Goal: Transaction & Acquisition: Book appointment/travel/reservation

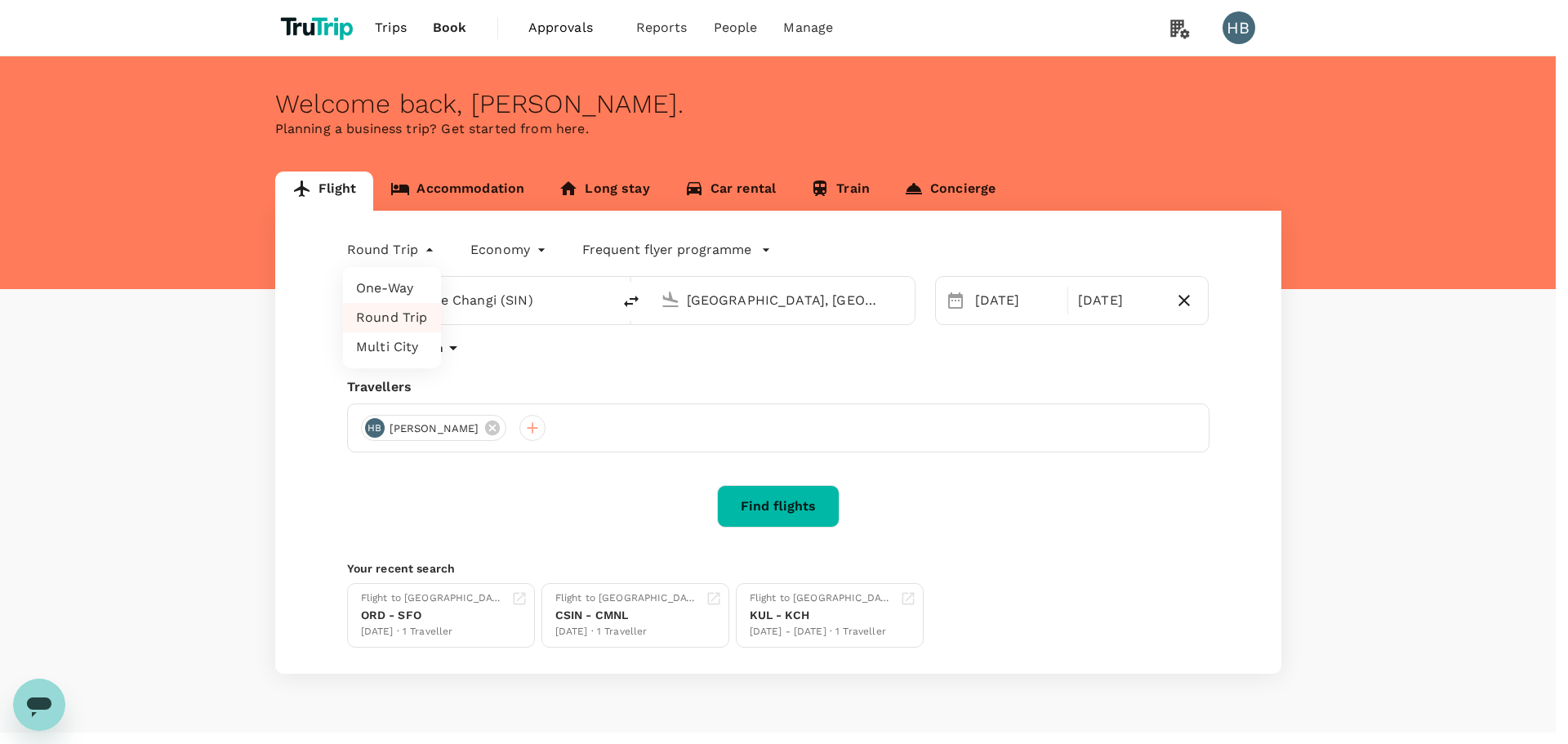
click at [420, 251] on body "Trips Book Approvals 0 Reports People Manage HB Welcome back , [PERSON_NAME] . …" at bounding box center [784, 388] width 1568 height 777
click at [415, 290] on li "One-Way" at bounding box center [392, 288] width 98 height 29
type input "oneway"
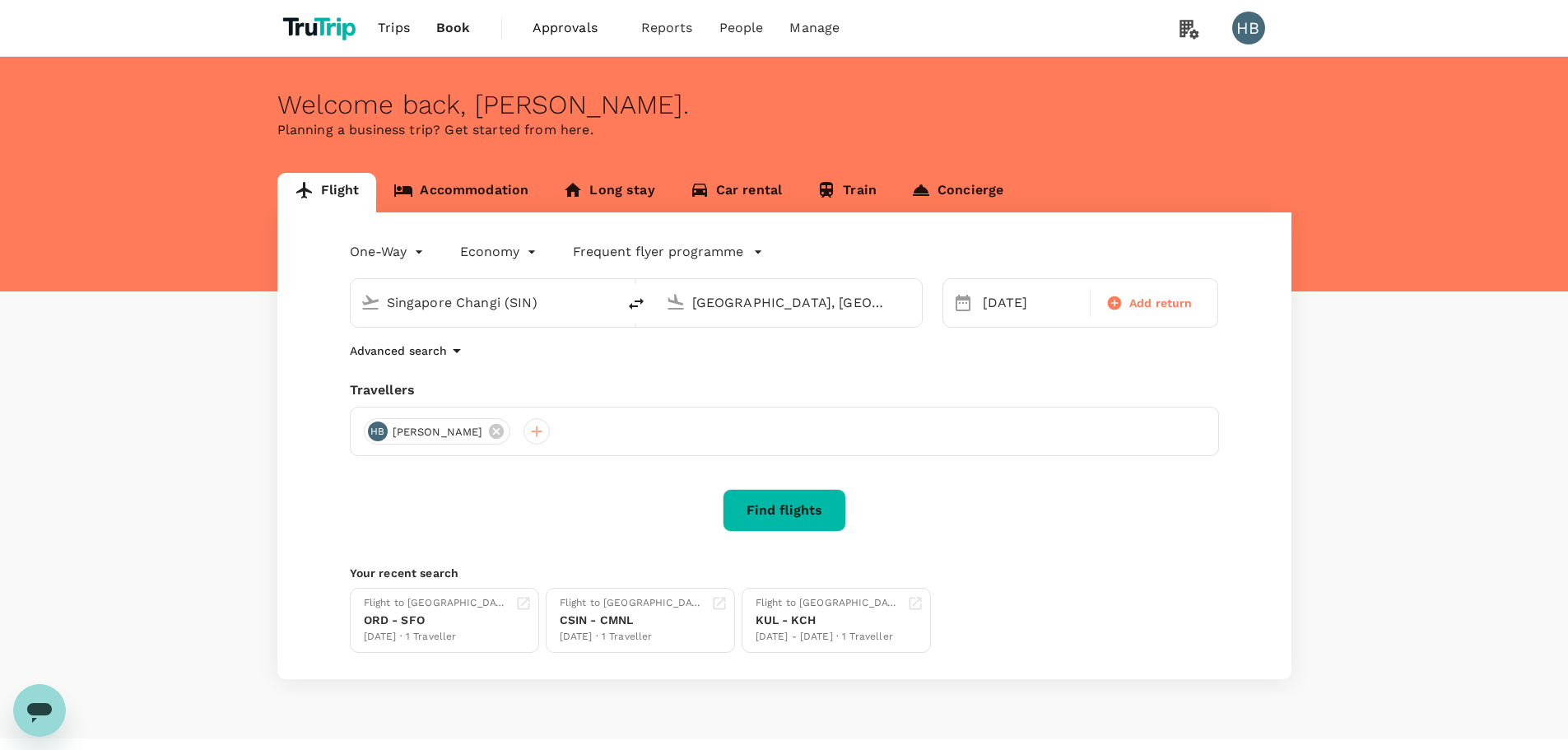
click at [469, 304] on input "Singapore Changi (SIN)" at bounding box center [485, 302] width 195 height 26
paste input "YXU"
click at [462, 365] on p "London Intl" at bounding box center [509, 366] width 291 height 16
type input "London Intl (YXU)"
click at [758, 308] on input "[GEOGRAPHIC_DATA], [GEOGRAPHIC_DATA] (any)" at bounding box center [790, 302] width 195 height 26
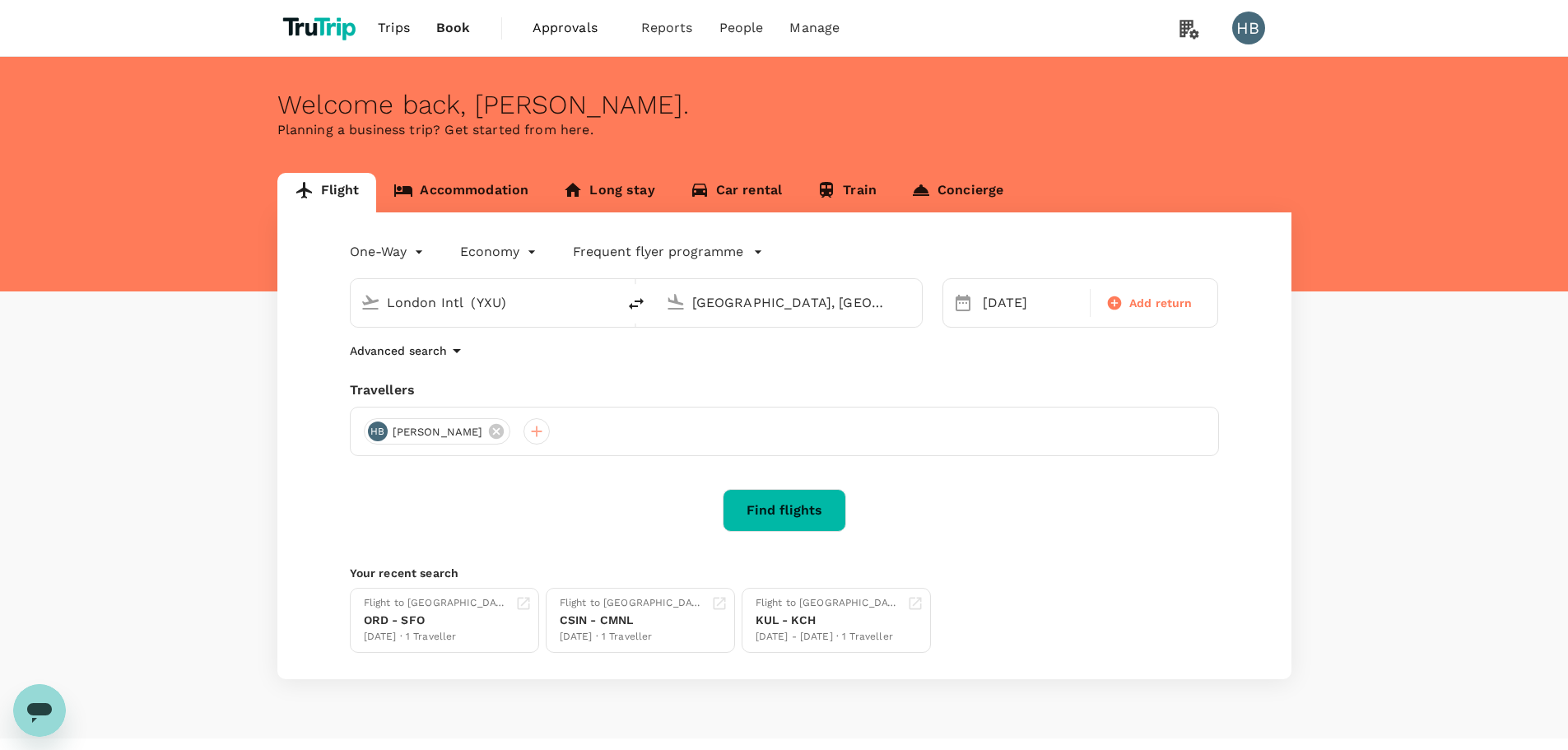
click at [758, 308] on input "[GEOGRAPHIC_DATA], [GEOGRAPHIC_DATA] (any)" at bounding box center [790, 302] width 195 height 26
paste input "YQX"
click at [715, 362] on p "Gander Intl" at bounding box center [814, 366] width 291 height 16
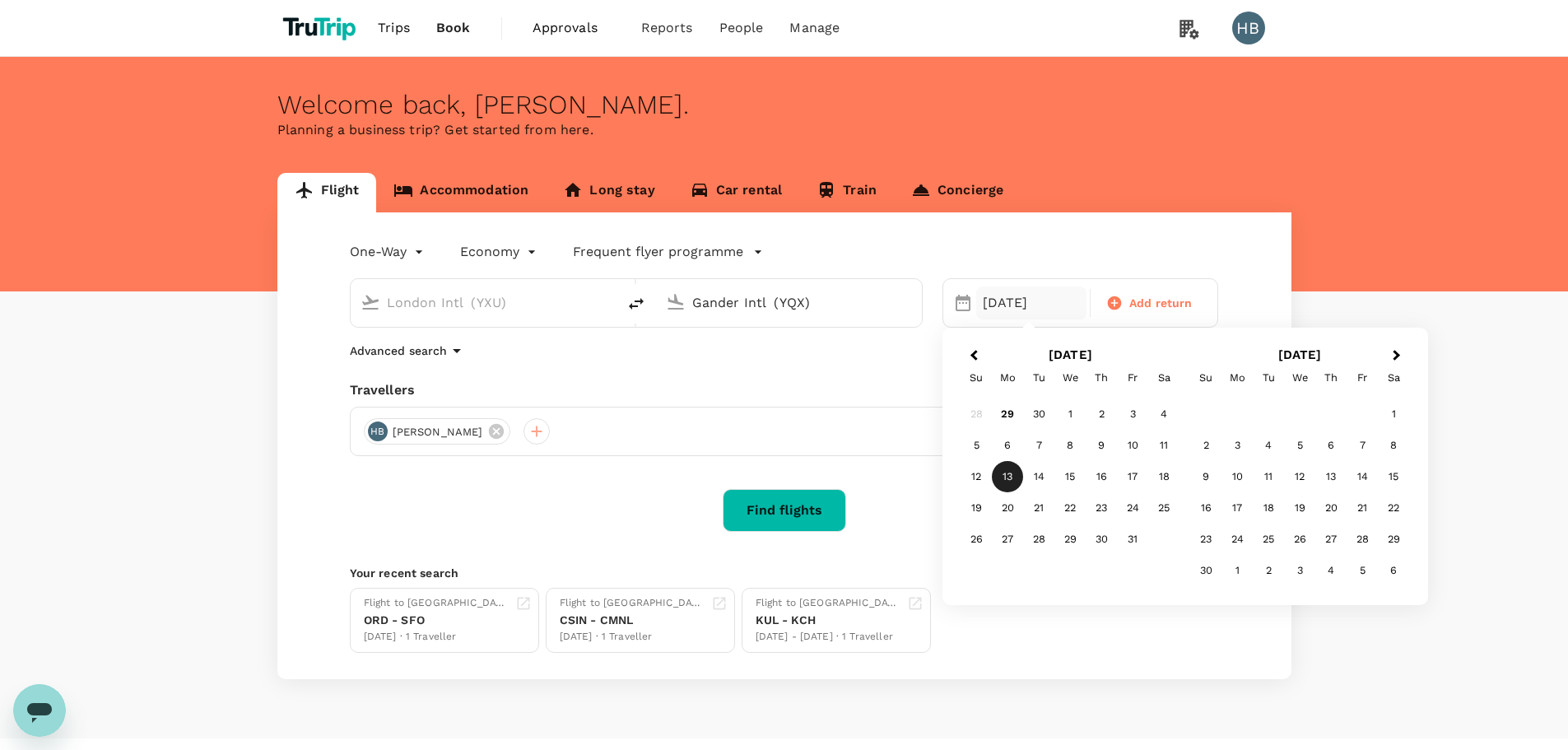
type input "Gander Intl (YQX)"
click at [1035, 477] on div "14" at bounding box center [1038, 476] width 31 height 31
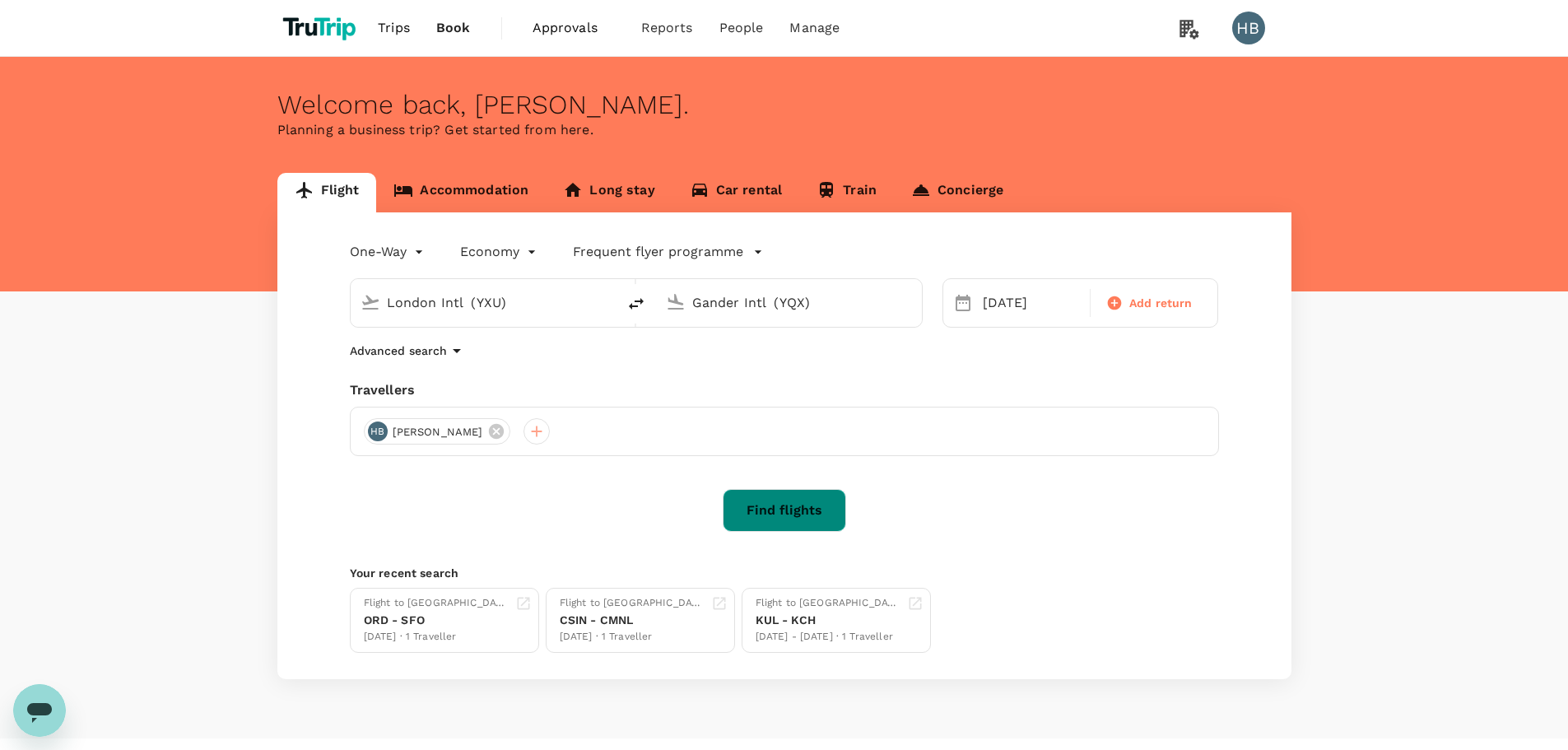
click at [810, 520] on button "Find flights" at bounding box center [784, 510] width 124 height 43
